Goal: Task Accomplishment & Management: Use online tool/utility

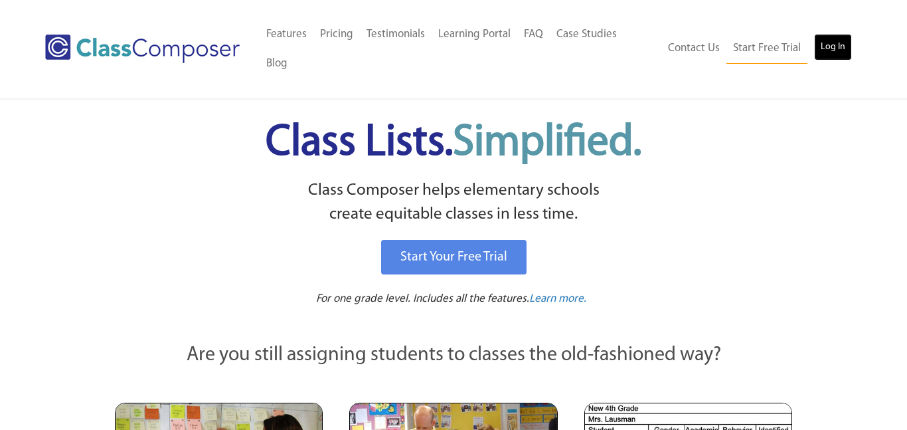
click at [843, 34] on link "Log In" at bounding box center [833, 47] width 38 height 27
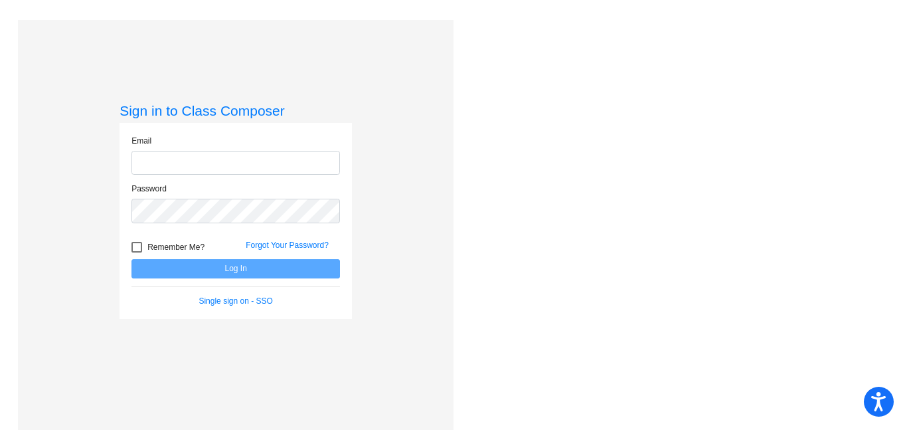
type input "dengesc@hudson.k12.oh.us"
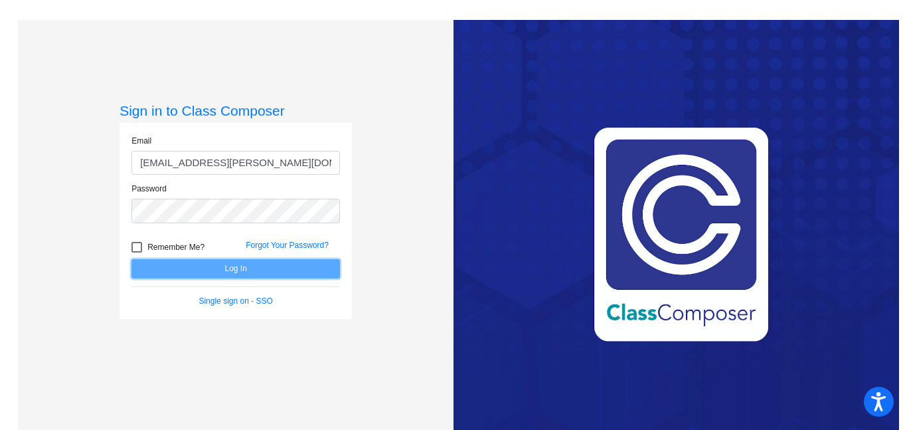
click at [236, 269] on button "Log In" at bounding box center [235, 268] width 209 height 19
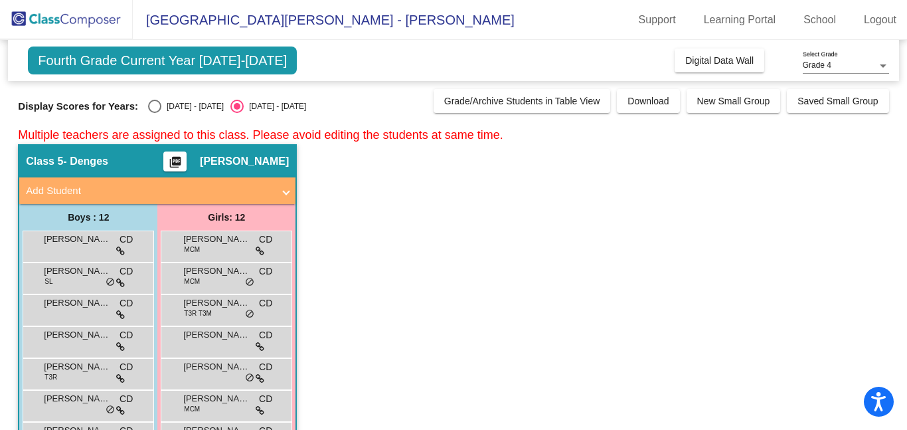
click at [148, 108] on div "Select an option" at bounding box center [154, 106] width 13 height 13
click at [154, 113] on input "2024 - 2025" at bounding box center [154, 113] width 1 height 1
radio input "true"
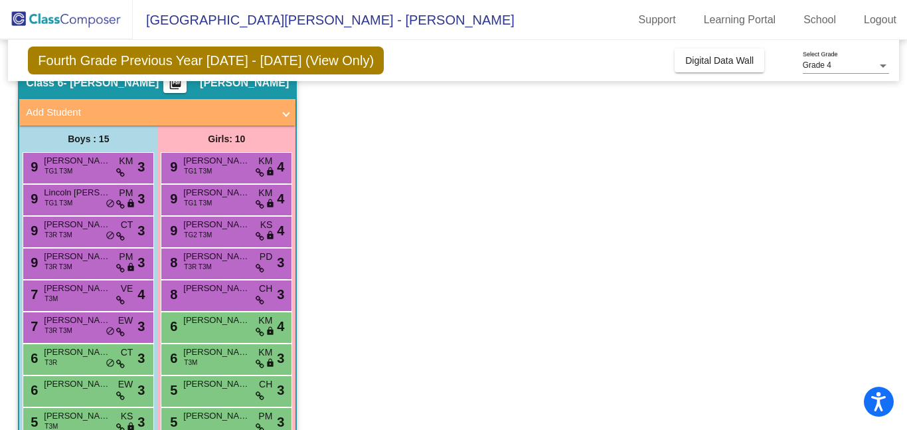
scroll to position [568, 0]
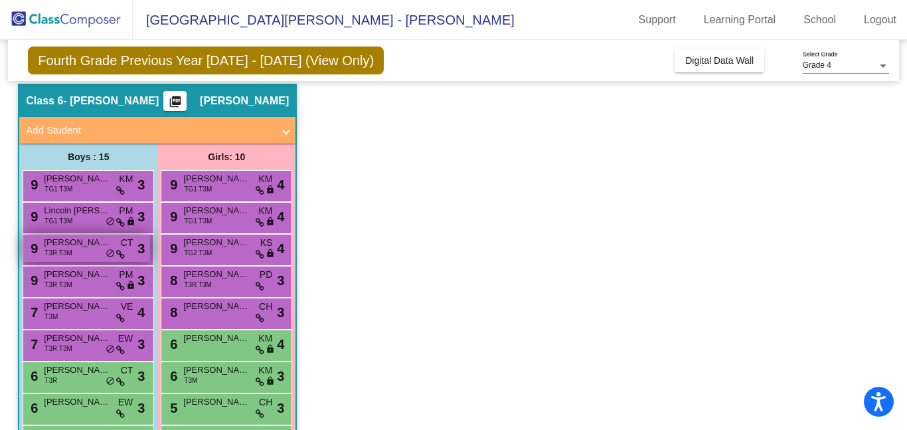
click at [66, 252] on span "T3R T3M" at bounding box center [58, 253] width 28 height 10
